Goal: Transaction & Acquisition: Register for event/course

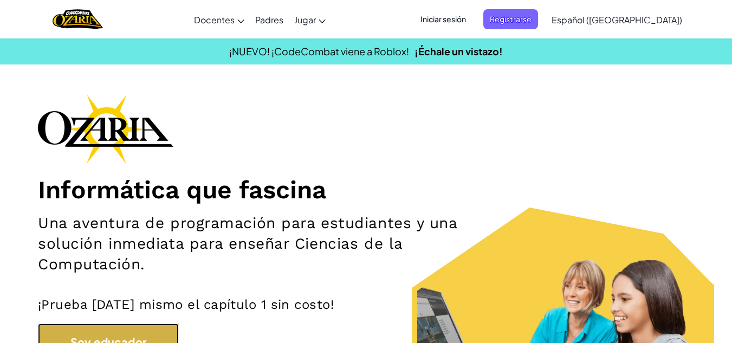
click at [158, 339] on button "Soy educador" at bounding box center [108, 340] width 141 height 35
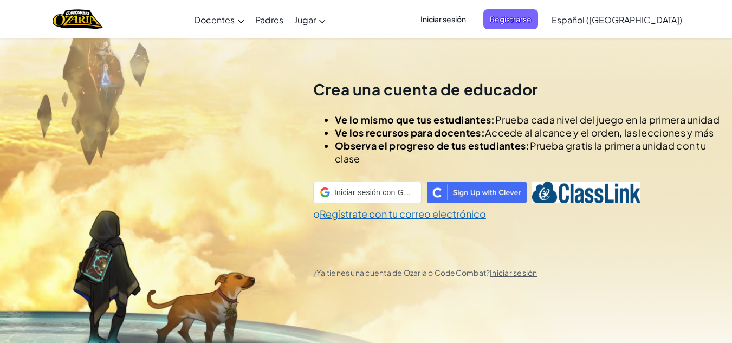
scroll to position [38, 0]
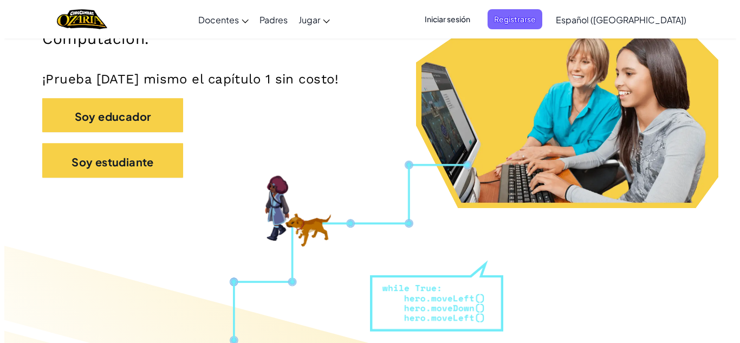
scroll to position [254, 0]
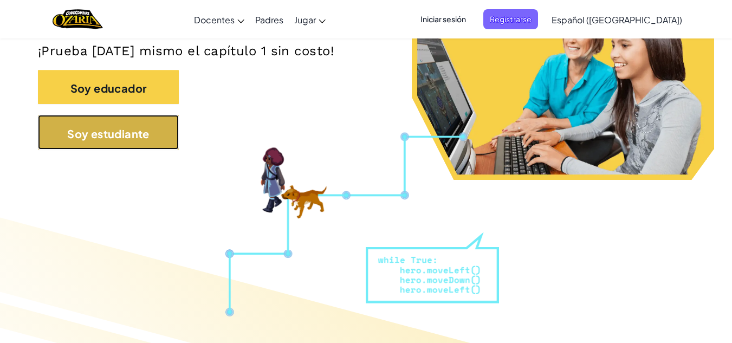
click at [168, 120] on button "Soy estudiante" at bounding box center [108, 132] width 141 height 35
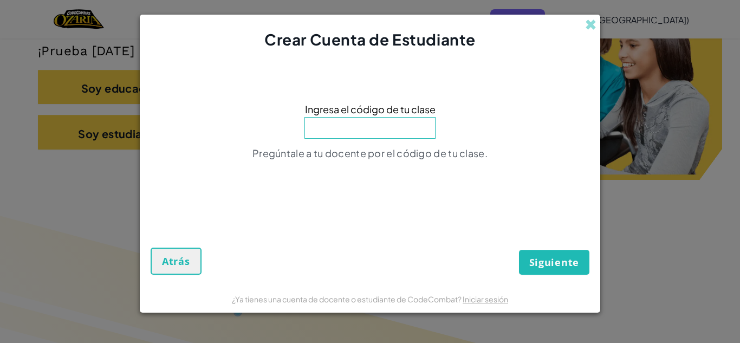
click at [394, 125] on input at bounding box center [370, 128] width 131 height 22
type input "ForkRoadBack"
click at [557, 260] on font "Siguiente" at bounding box center [554, 262] width 50 height 13
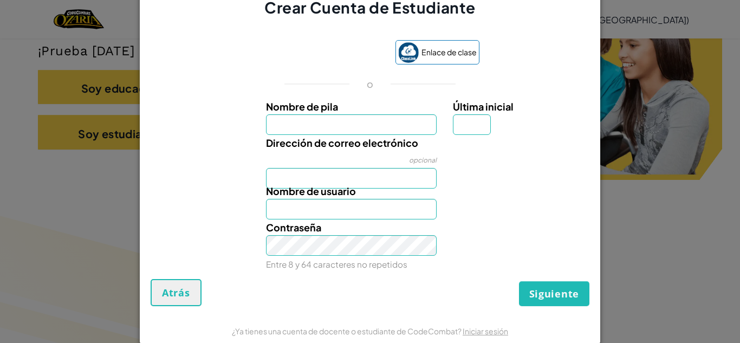
click at [365, 135] on label "Dirección de correo electrónico" at bounding box center [342, 143] width 152 height 16
click at [365, 168] on input "Dirección de correo electrónico" at bounding box center [351, 178] width 171 height 21
click at [350, 124] on input "Nombre de pila" at bounding box center [351, 124] width 171 height 21
type input "[PERSON_NAME] Sofia7"
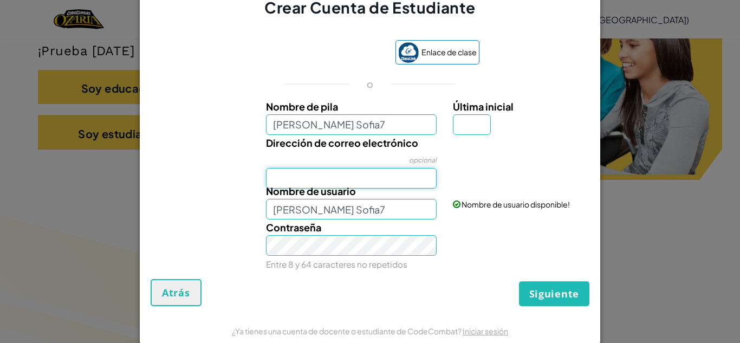
click at [338, 173] on input "Dirección de correo electrónico" at bounding box center [351, 178] width 171 height 21
click at [522, 143] on div at bounding box center [520, 143] width 150 height 16
click at [337, 188] on font "Nombre de usuario" at bounding box center [311, 191] width 90 height 12
click at [337, 199] on input "[PERSON_NAME] Sofia7" at bounding box center [351, 209] width 171 height 21
click at [332, 184] on label "Nombre de usuario" at bounding box center [311, 191] width 90 height 16
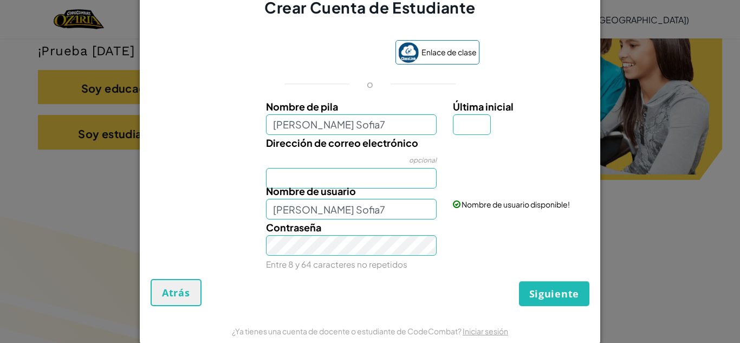
click at [332, 199] on input "[PERSON_NAME] Sofia7" at bounding box center [351, 209] width 171 height 21
click at [357, 177] on input "Dirección de correo electrónico" at bounding box center [351, 178] width 171 height 21
type input "[EMAIL_ADDRESS][DOMAIN_NAME]"
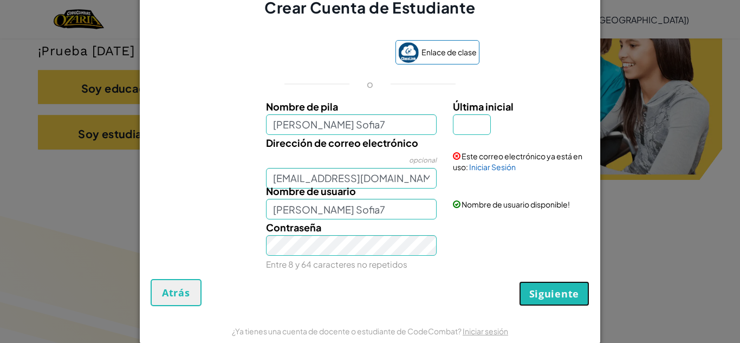
click at [549, 289] on font "Siguiente" at bounding box center [554, 293] width 50 height 13
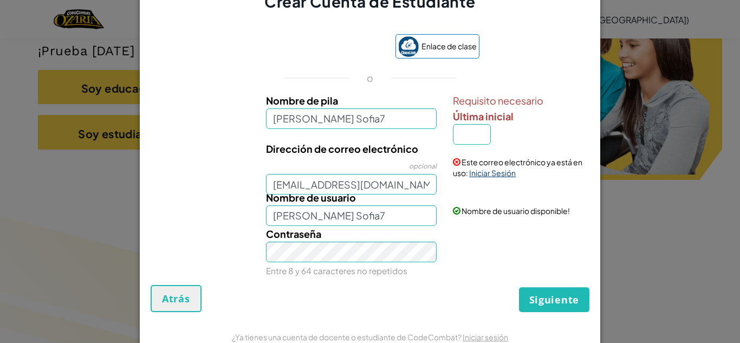
click at [485, 175] on font "Iniciar Sesión" at bounding box center [492, 173] width 47 height 10
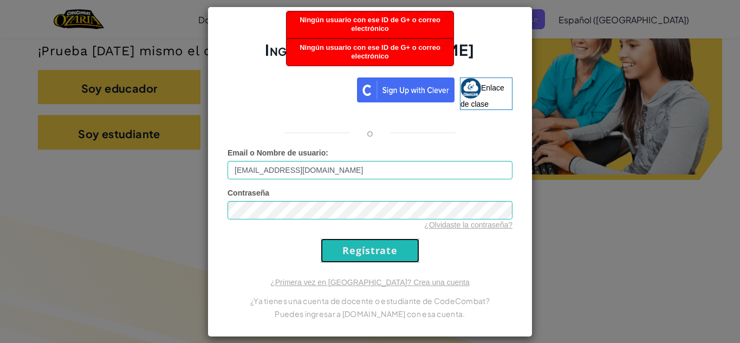
click at [380, 245] on input "Regístrate" at bounding box center [370, 250] width 99 height 24
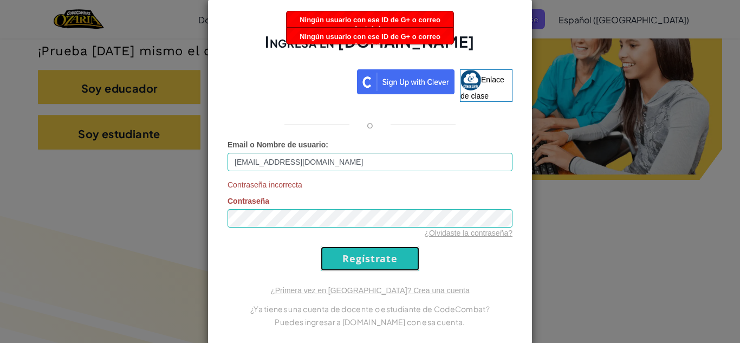
click at [373, 254] on input "Regístrate" at bounding box center [370, 259] width 99 height 24
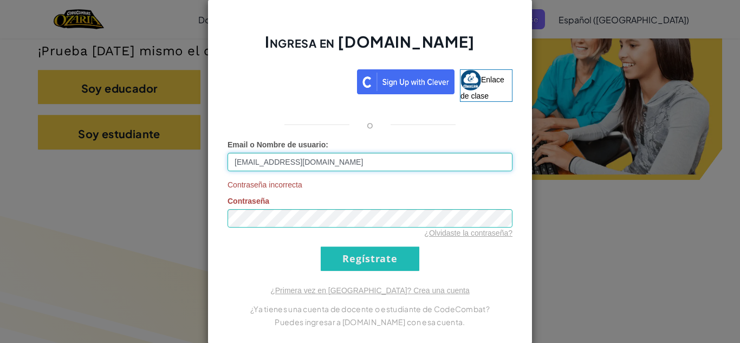
click at [354, 154] on input "[EMAIL_ADDRESS][DOMAIN_NAME]" at bounding box center [370, 162] width 285 height 18
type input "[PERSON_NAME] Sofia7V"
click at [368, 253] on input "Regístrate" at bounding box center [370, 259] width 99 height 24
click at [484, 131] on div "o" at bounding box center [369, 124] width 301 height 13
click at [182, 151] on div "Ingresa en [DOMAIN_NAME] Enlace de clase o Email o Nombre de usuario : [PERSON_…" at bounding box center [370, 171] width 740 height 343
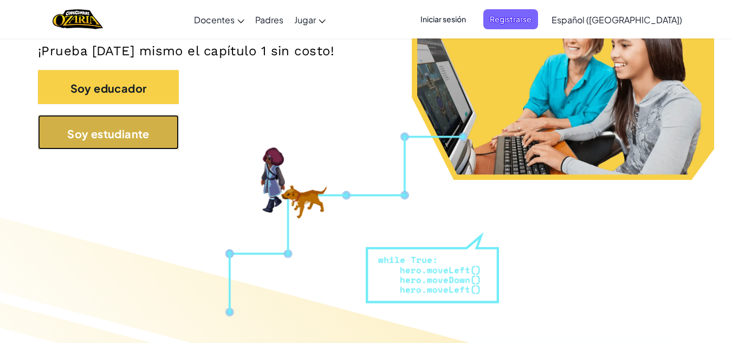
click at [121, 139] on font "Soy estudiante" at bounding box center [108, 133] width 82 height 14
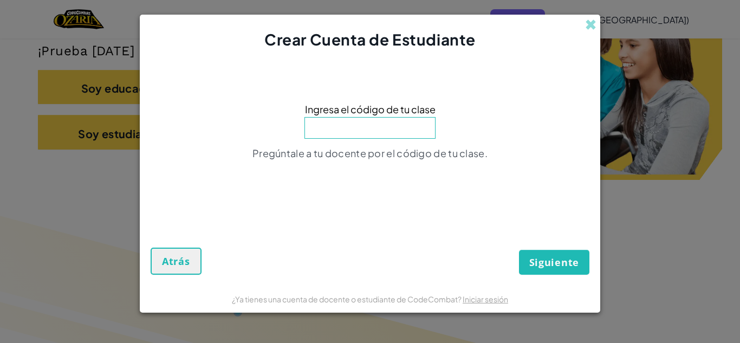
click at [388, 133] on input at bounding box center [370, 128] width 131 height 22
type input "ForkRoadBack"
click at [550, 255] on button "Siguiente" at bounding box center [554, 262] width 70 height 25
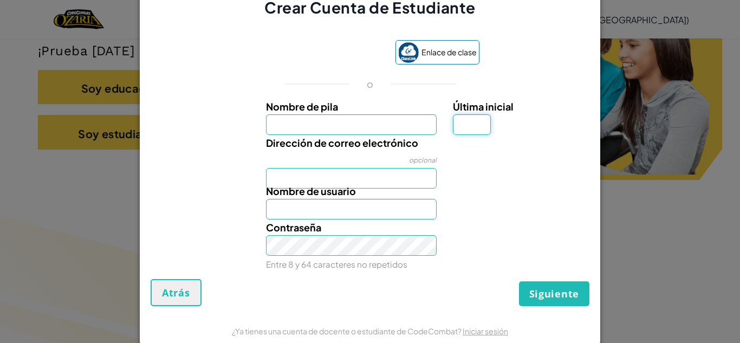
click at [465, 124] on input "Última inicial" at bounding box center [472, 124] width 38 height 21
type input "V"
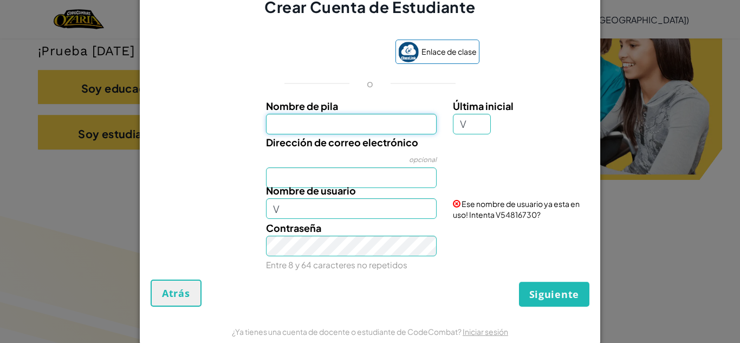
click at [362, 128] on input "Nombre de pila" at bounding box center [351, 124] width 171 height 21
type input "[PERSON_NAME] Sofia7"
type input "[PERSON_NAME] Sofia7V"
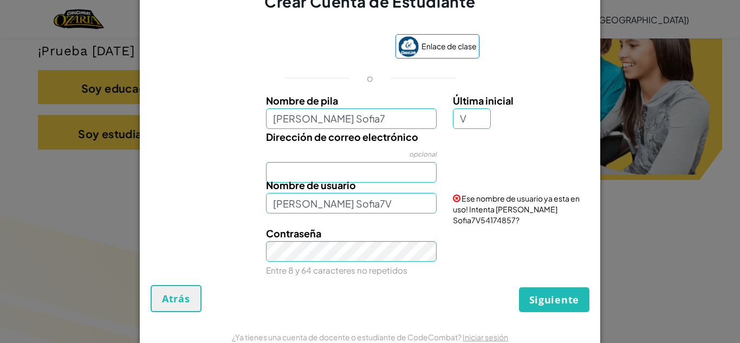
click at [374, 184] on div "Nombre de usuario [PERSON_NAME] Sofia7V" at bounding box center [351, 195] width 187 height 36
click at [352, 182] on input "Dirección de correo electrónico" at bounding box center [351, 172] width 171 height 21
type input "[EMAIL_ADDRESS][DOMAIN_NAME]"
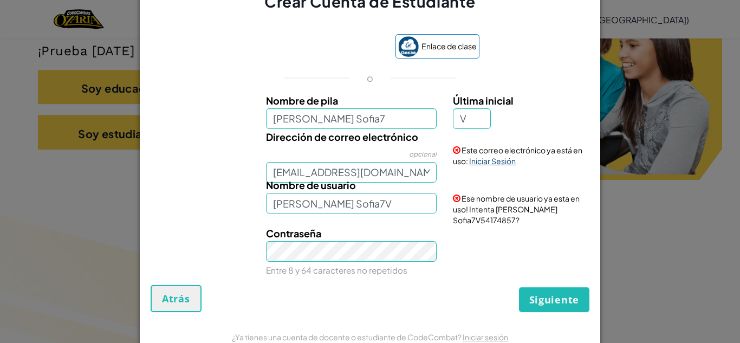
click at [488, 166] on font "Iniciar Sesión" at bounding box center [492, 161] width 47 height 10
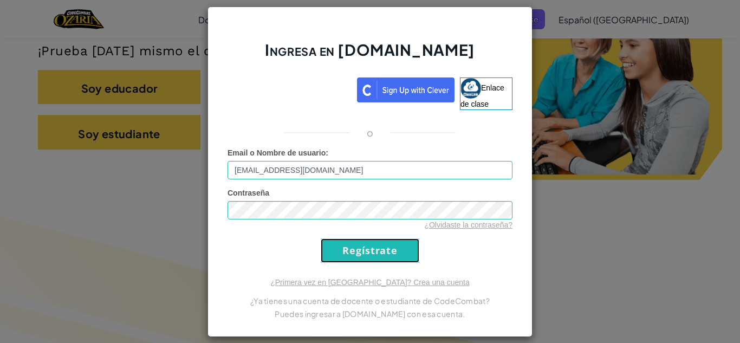
click at [361, 249] on input "Regístrate" at bounding box center [370, 250] width 99 height 24
